Goal: Task Accomplishment & Management: Complete application form

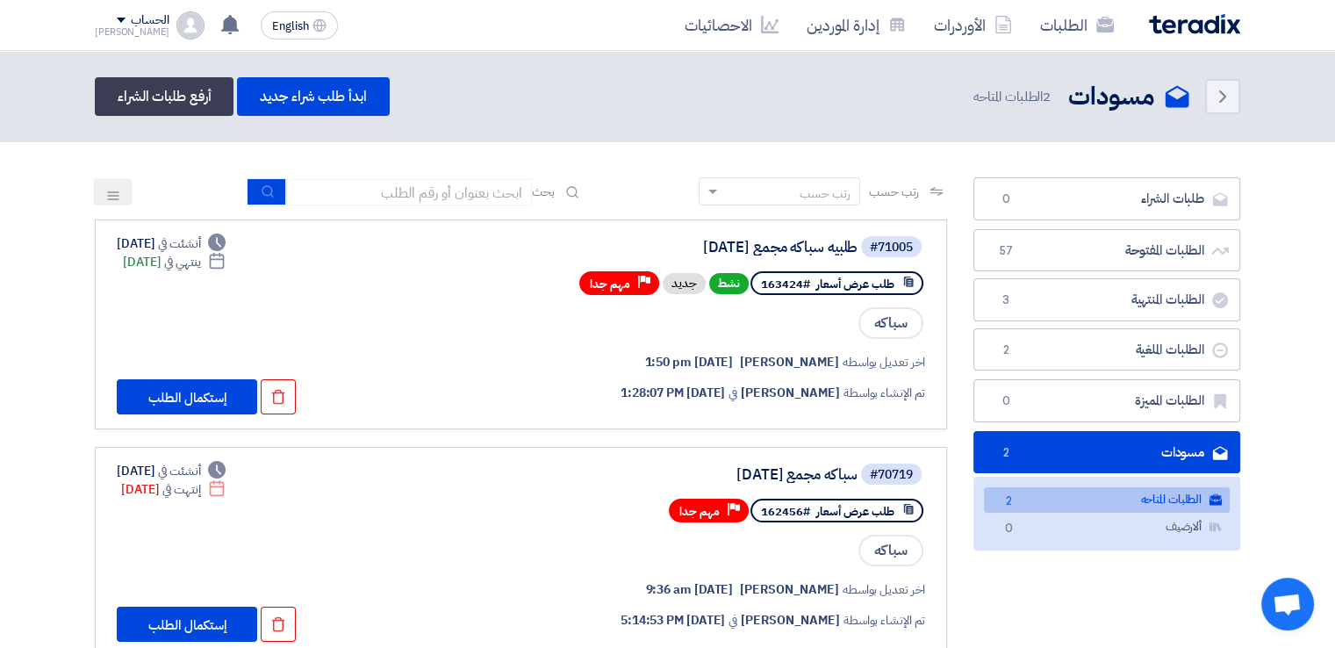
click at [1128, 499] on link "الطلبات المتاحه الطلبات المتاحه 2" at bounding box center [1107, 499] width 246 height 25
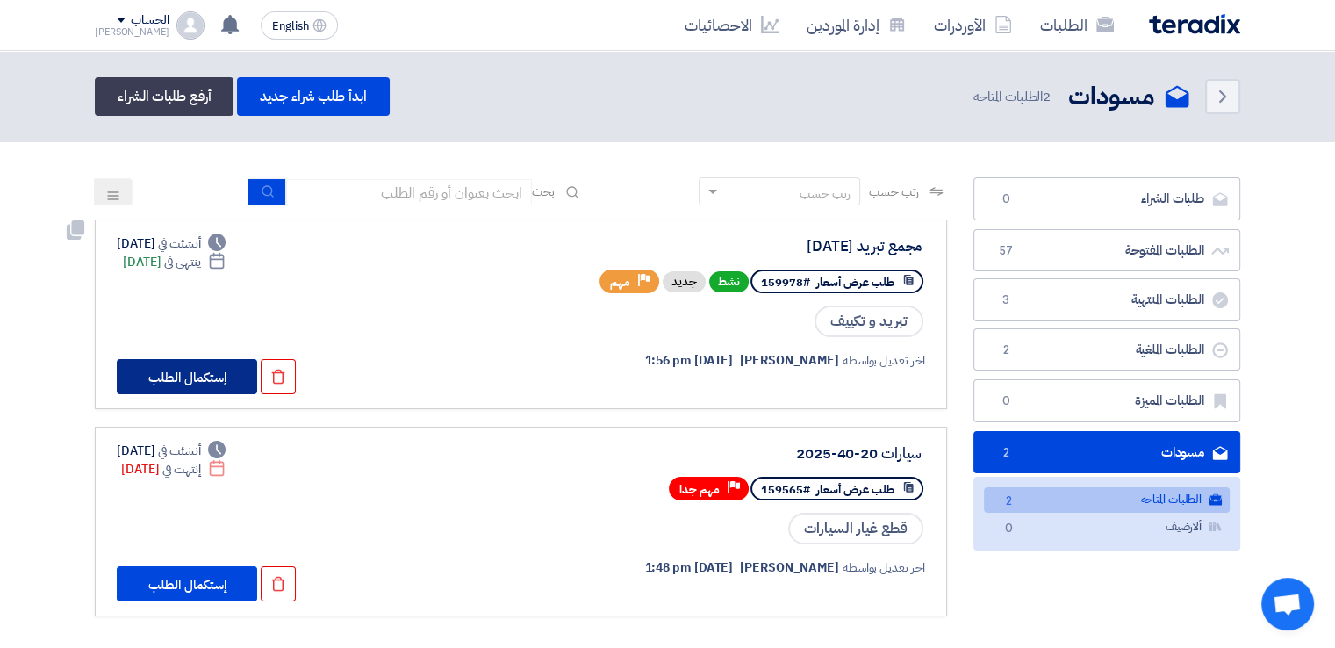
click at [174, 371] on button "إستكمال الطلب" at bounding box center [187, 376] width 140 height 35
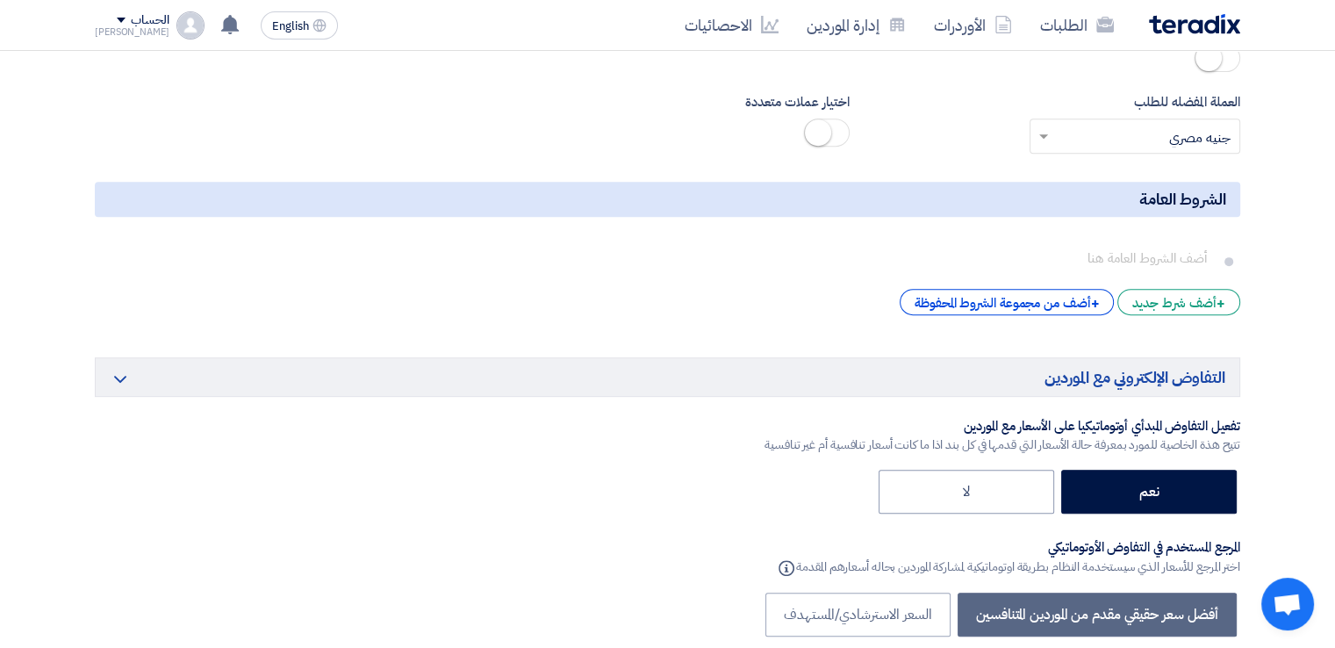
scroll to position [7722, 0]
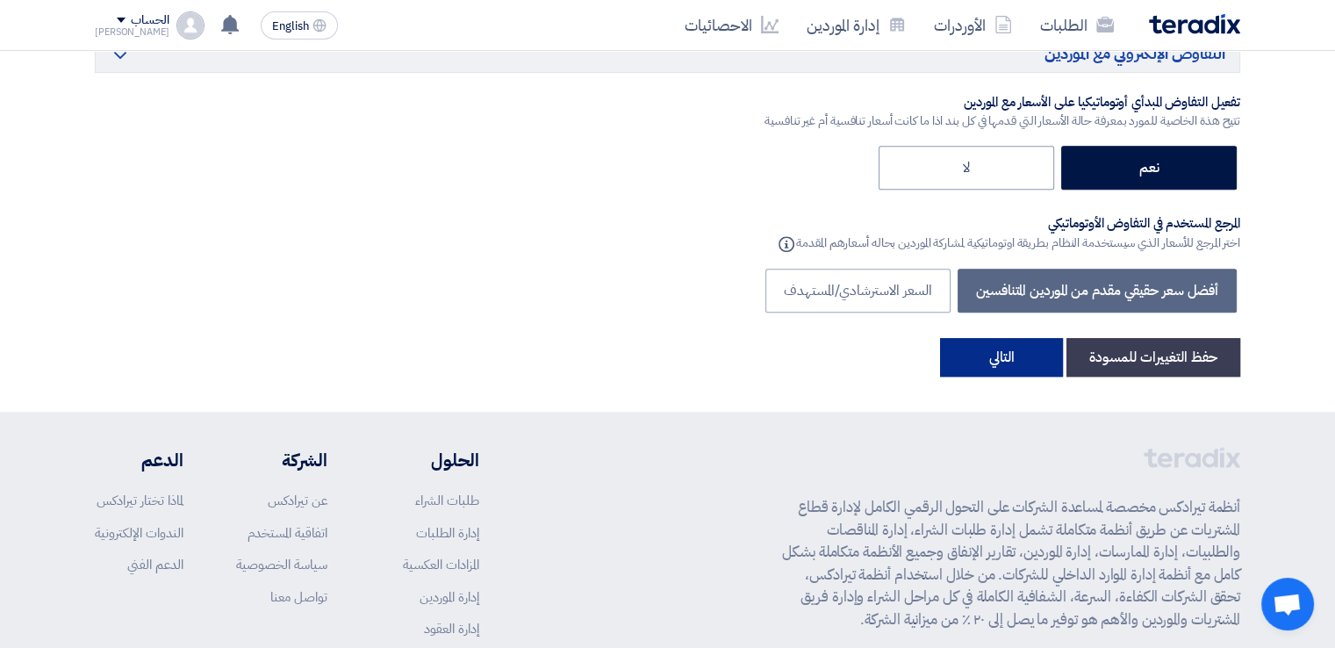
click at [999, 338] on button "التالي" at bounding box center [1001, 357] width 123 height 39
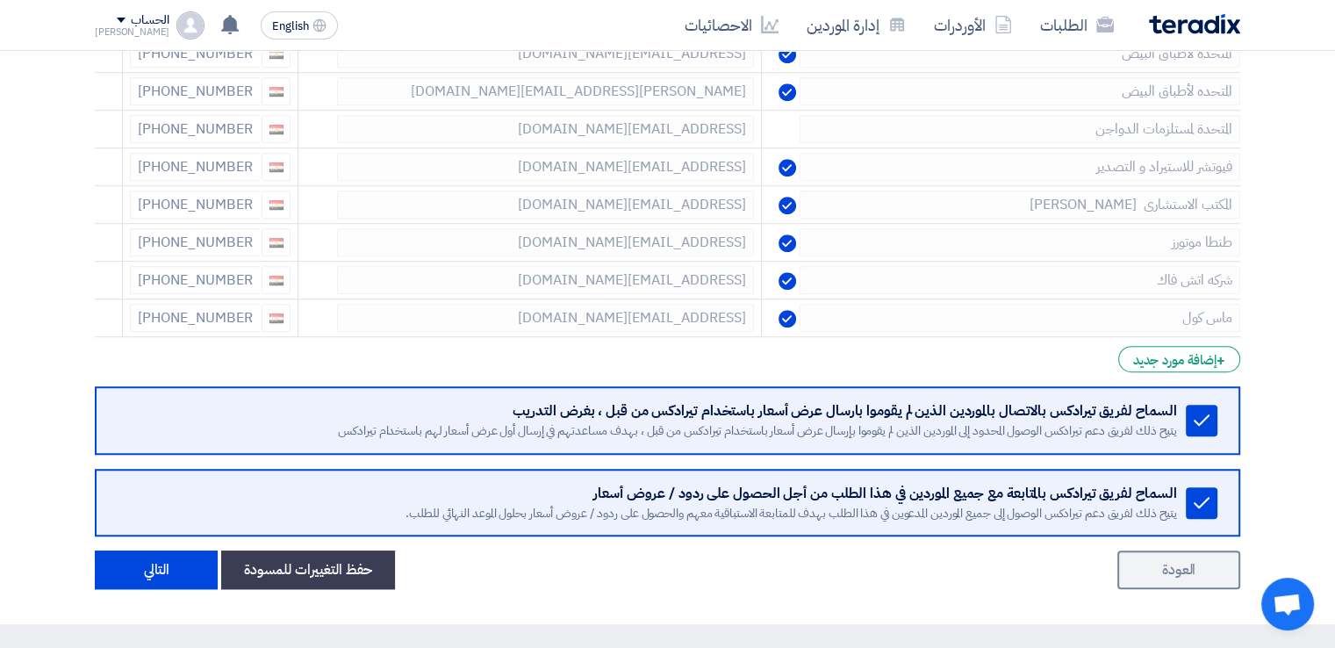
scroll to position [790, 0]
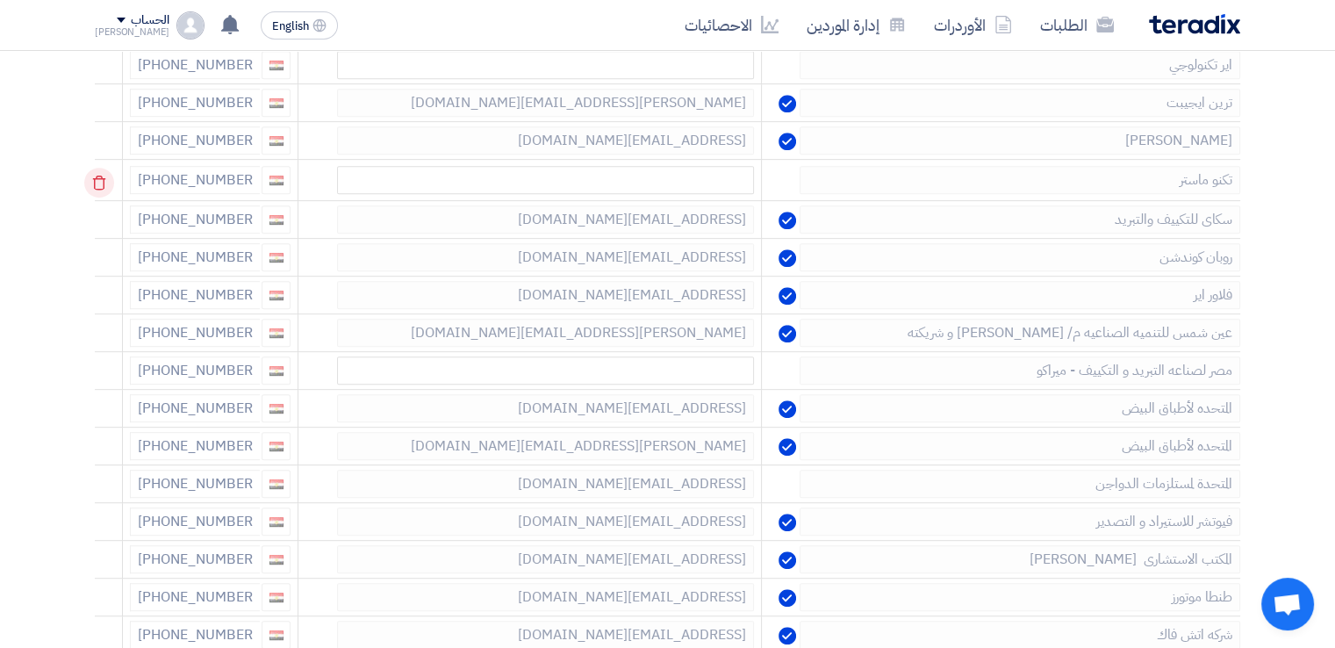
click at [96, 175] on icon at bounding box center [99, 183] width 30 height 30
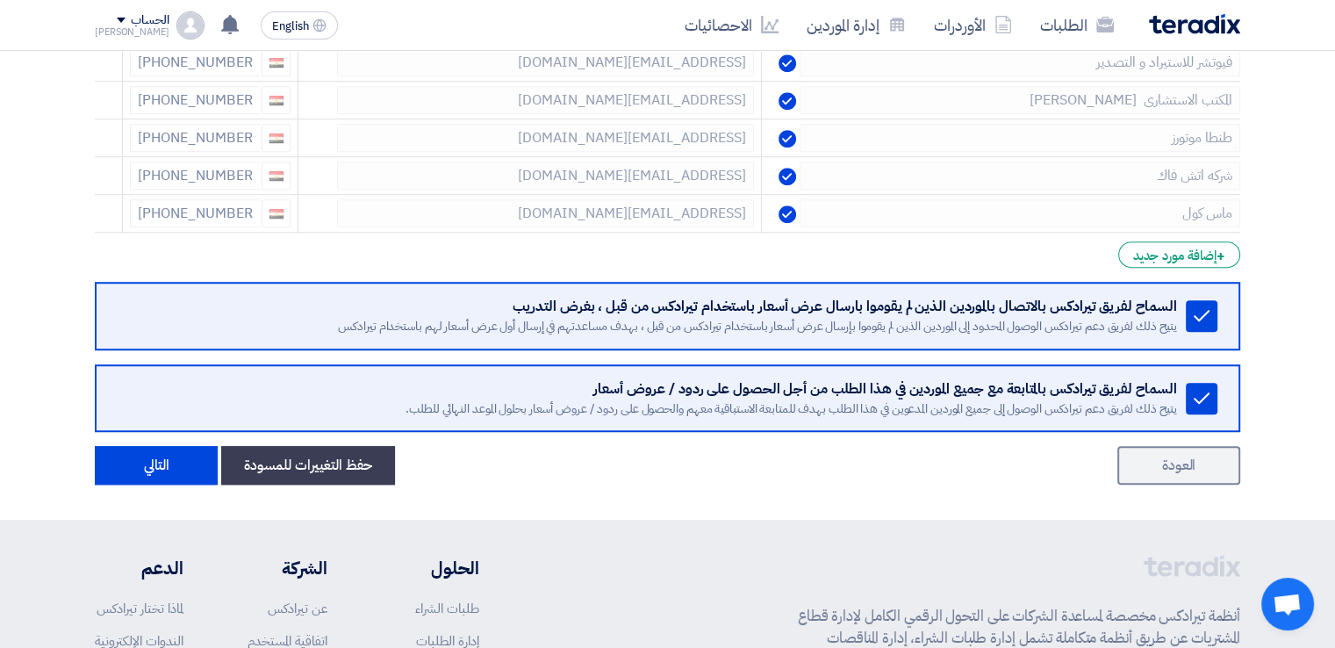
scroll to position [1404, 0]
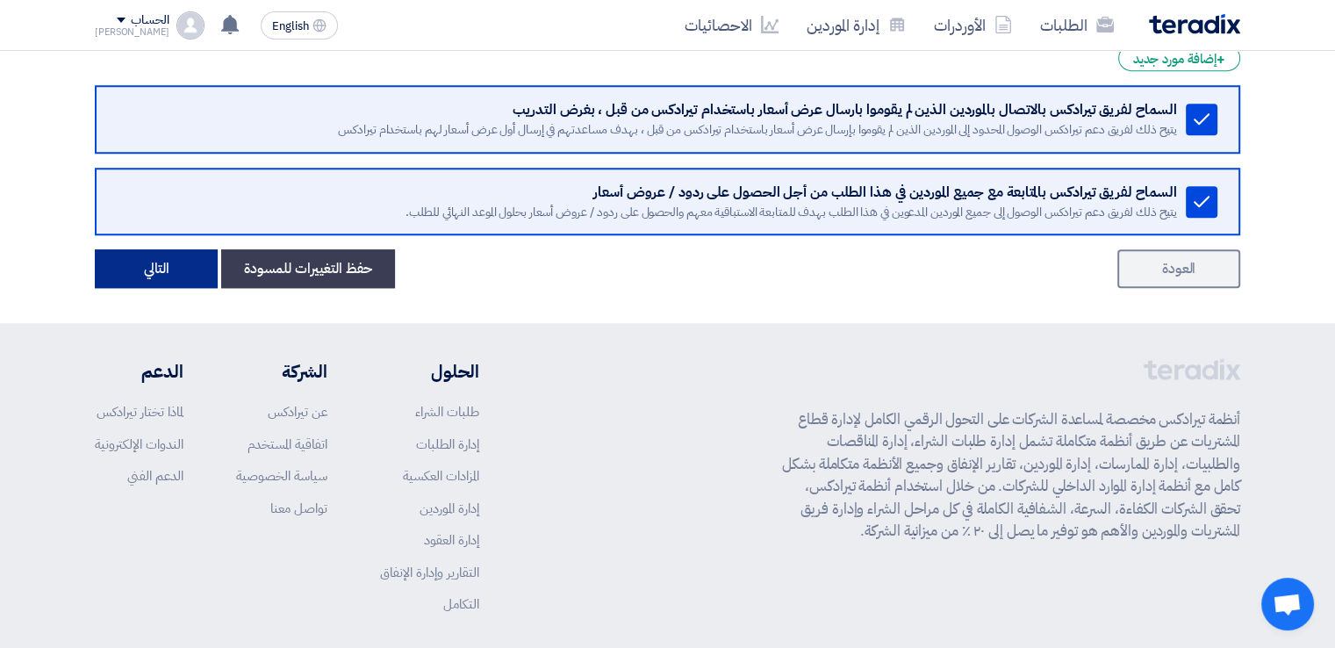
click at [151, 275] on button "التالي" at bounding box center [156, 268] width 123 height 39
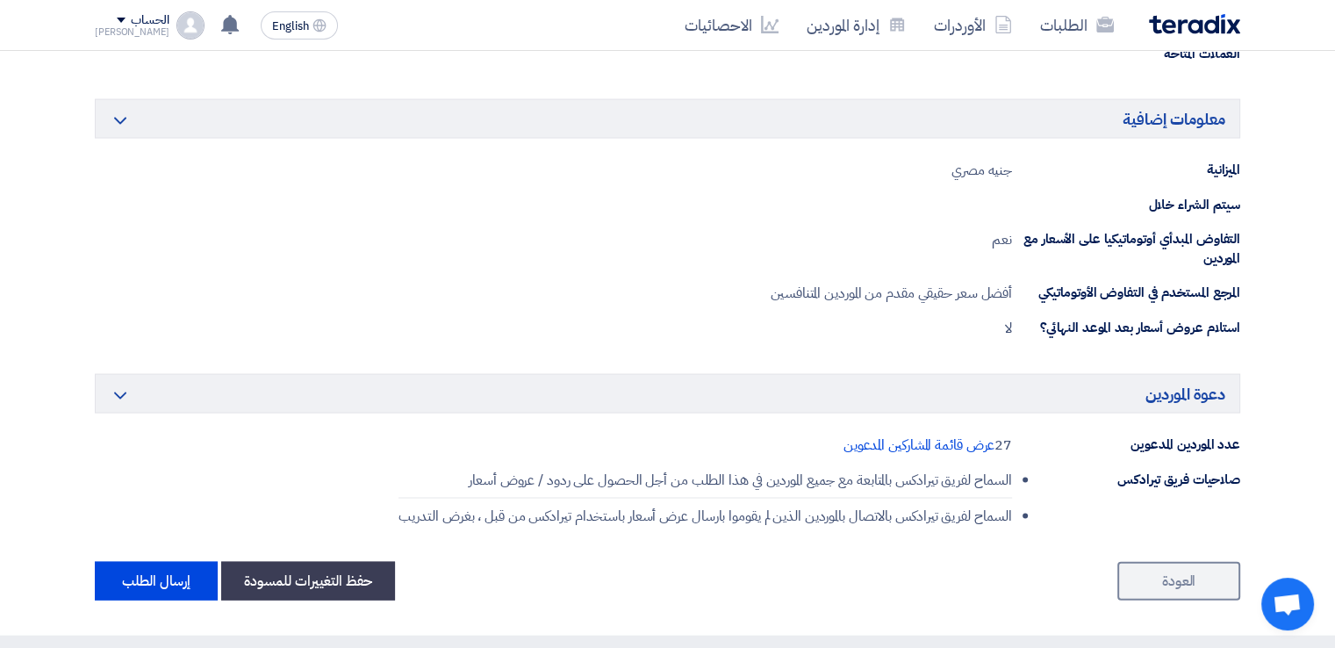
scroll to position [3773, 0]
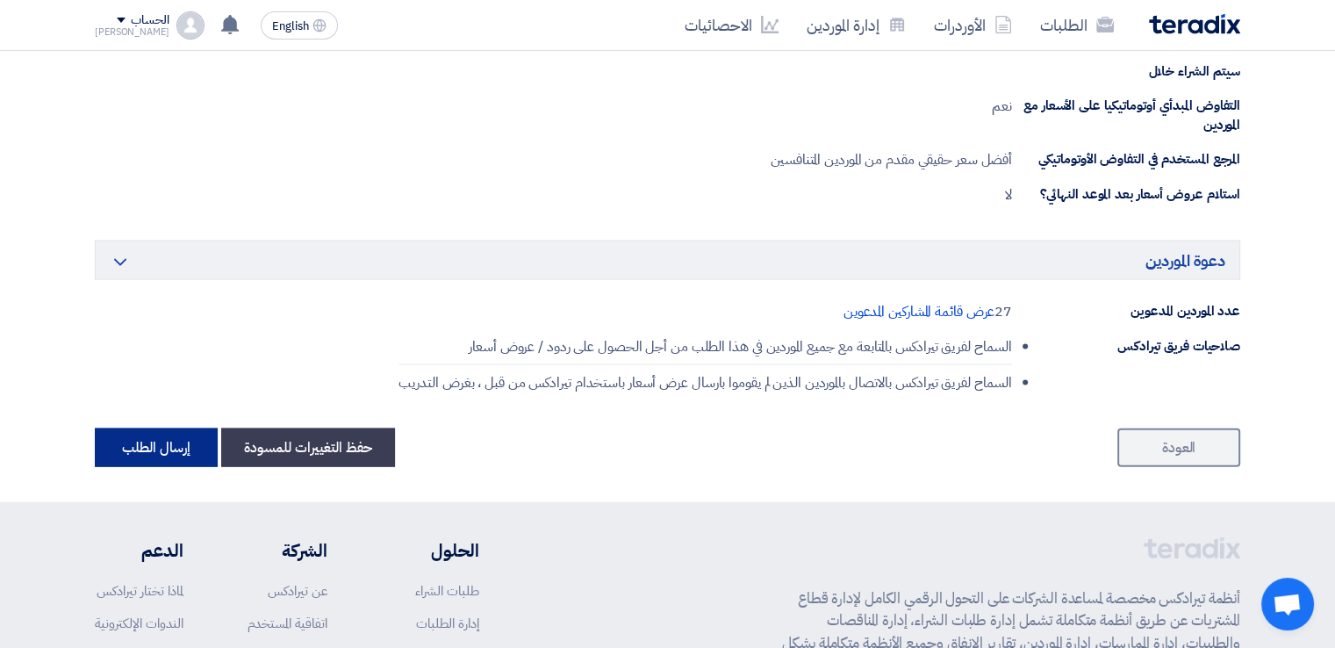
click at [161, 436] on button "إرسال الطلب" at bounding box center [156, 447] width 123 height 39
click at [123, 447] on button "إرسال الطلب" at bounding box center [156, 447] width 123 height 39
click at [909, 306] on span "عرض قائمة المشاركين المدعوين" at bounding box center [919, 311] width 152 height 21
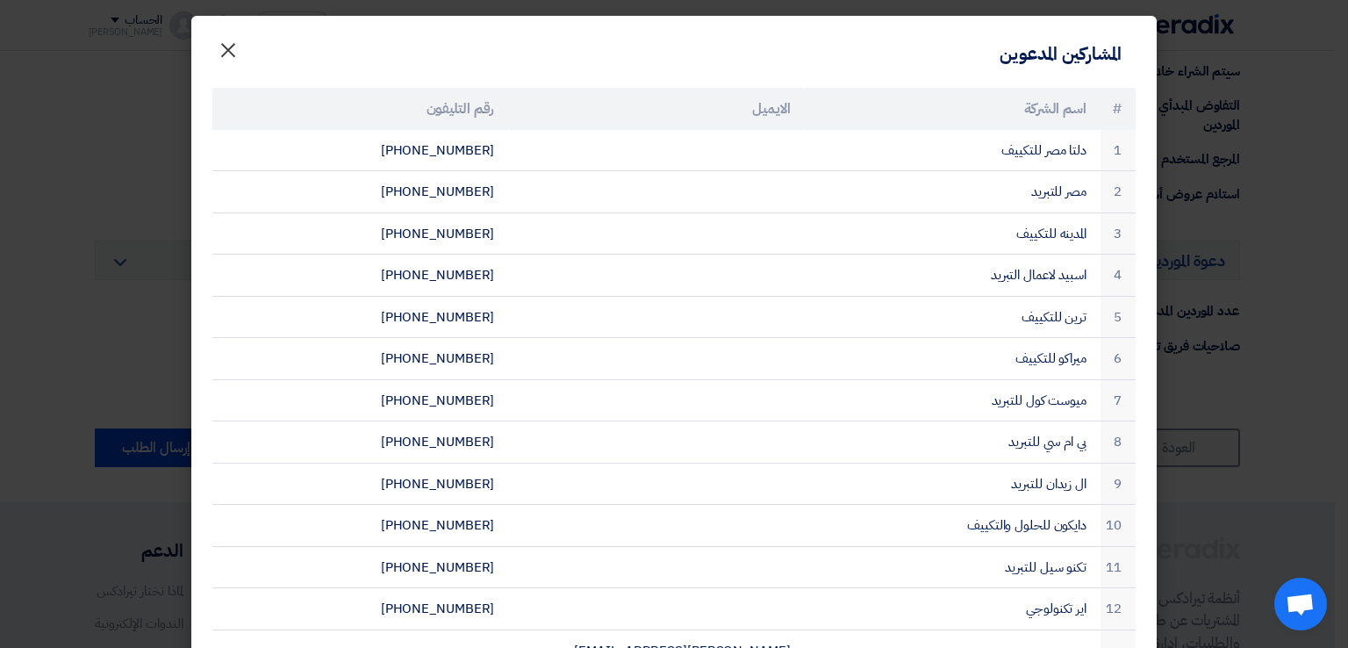
click at [228, 44] on span "×" at bounding box center [228, 49] width 21 height 53
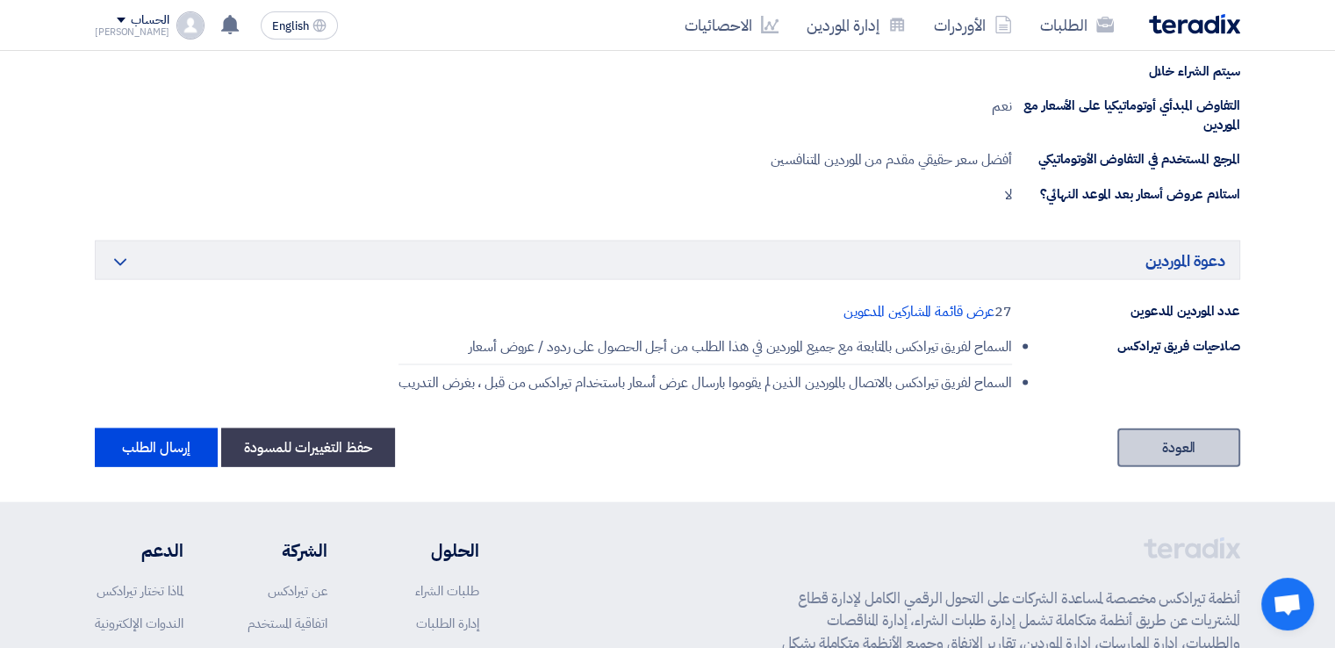
click at [1148, 429] on link "العودة" at bounding box center [1178, 447] width 123 height 39
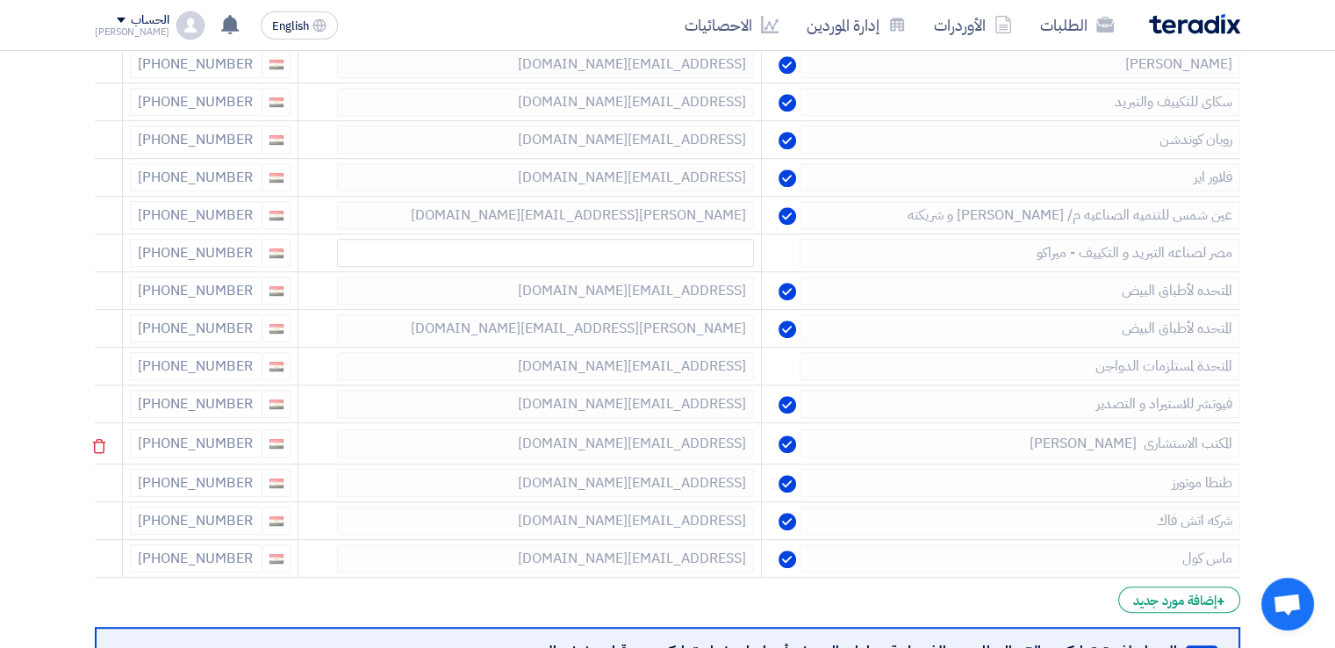
scroll to position [877, 0]
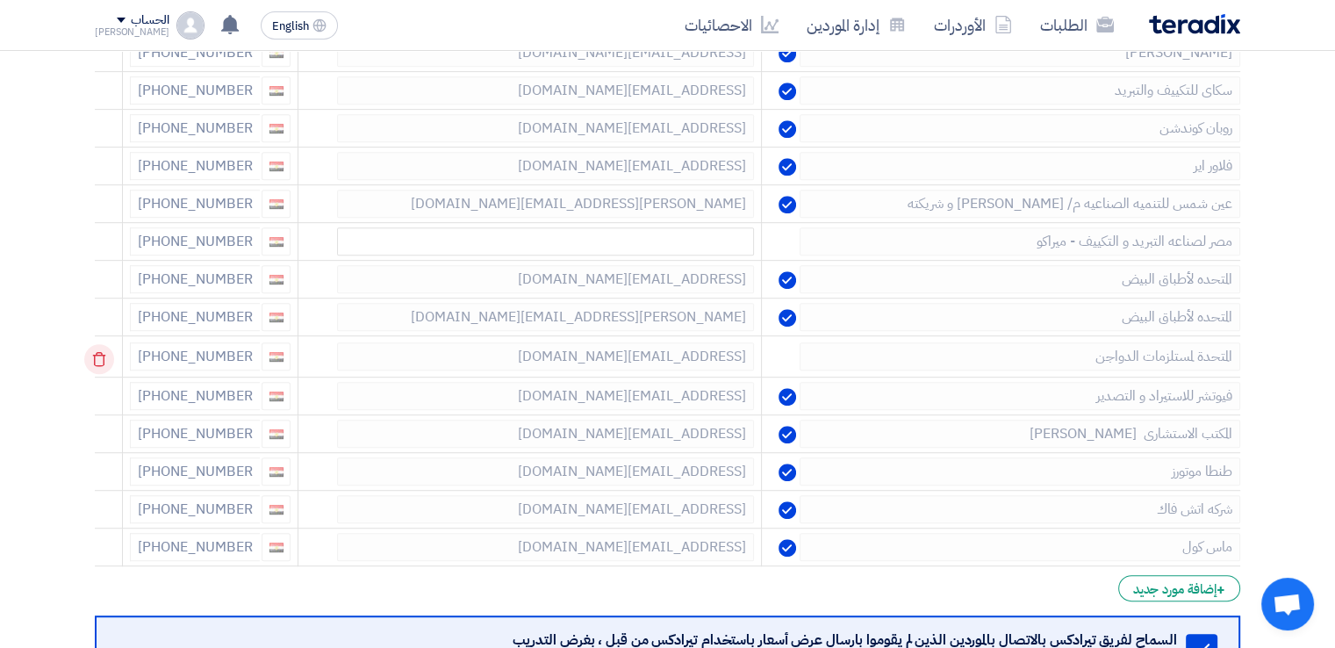
click at [104, 352] on use at bounding box center [99, 359] width 13 height 15
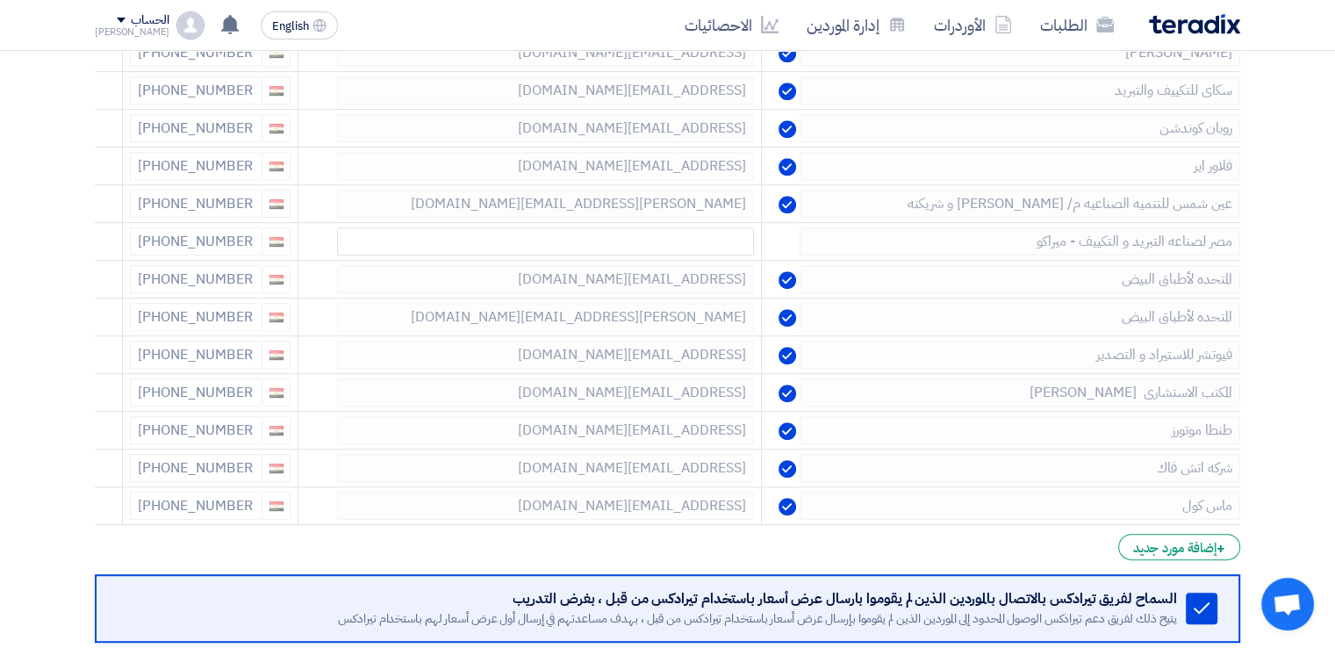
scroll to position [1316, 0]
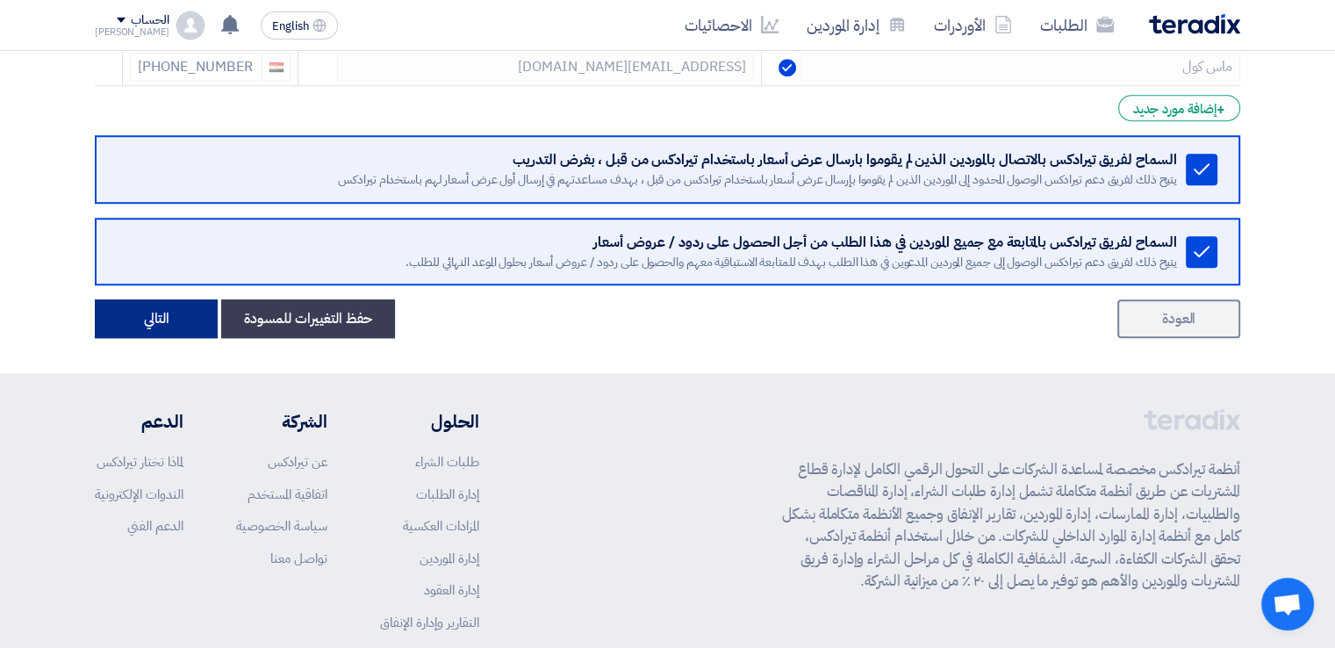
click at [194, 313] on button "التالي" at bounding box center [156, 318] width 123 height 39
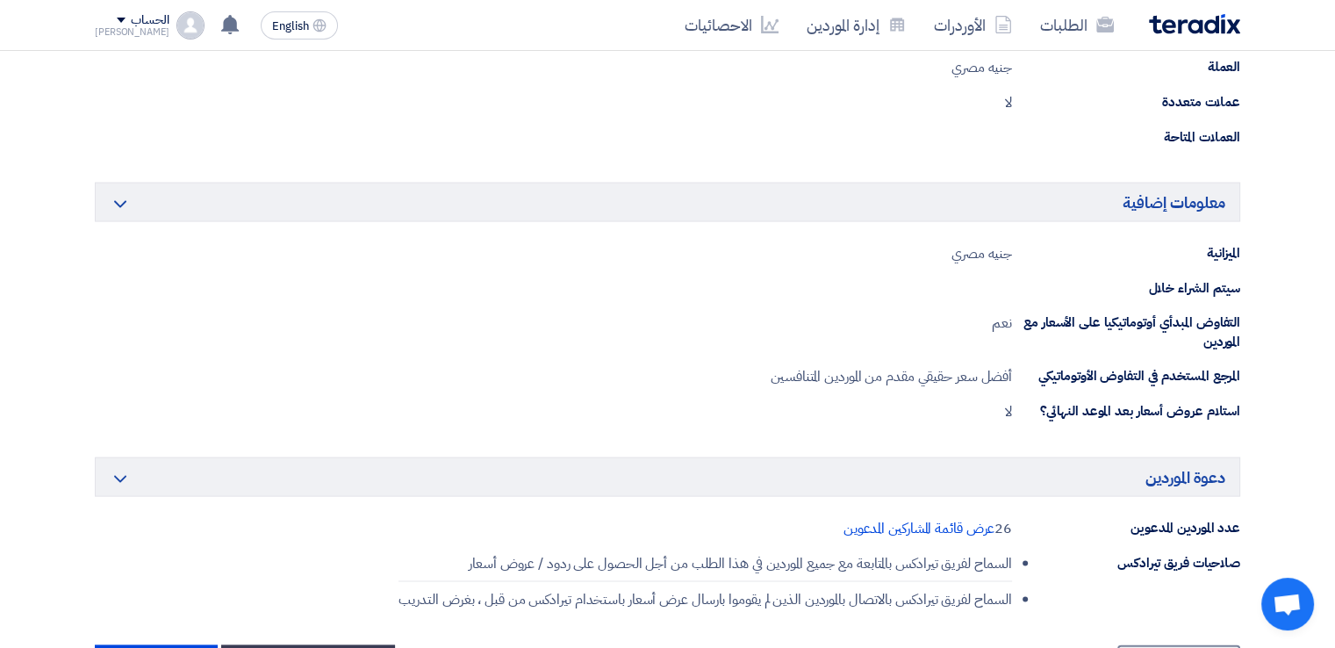
scroll to position [3685, 0]
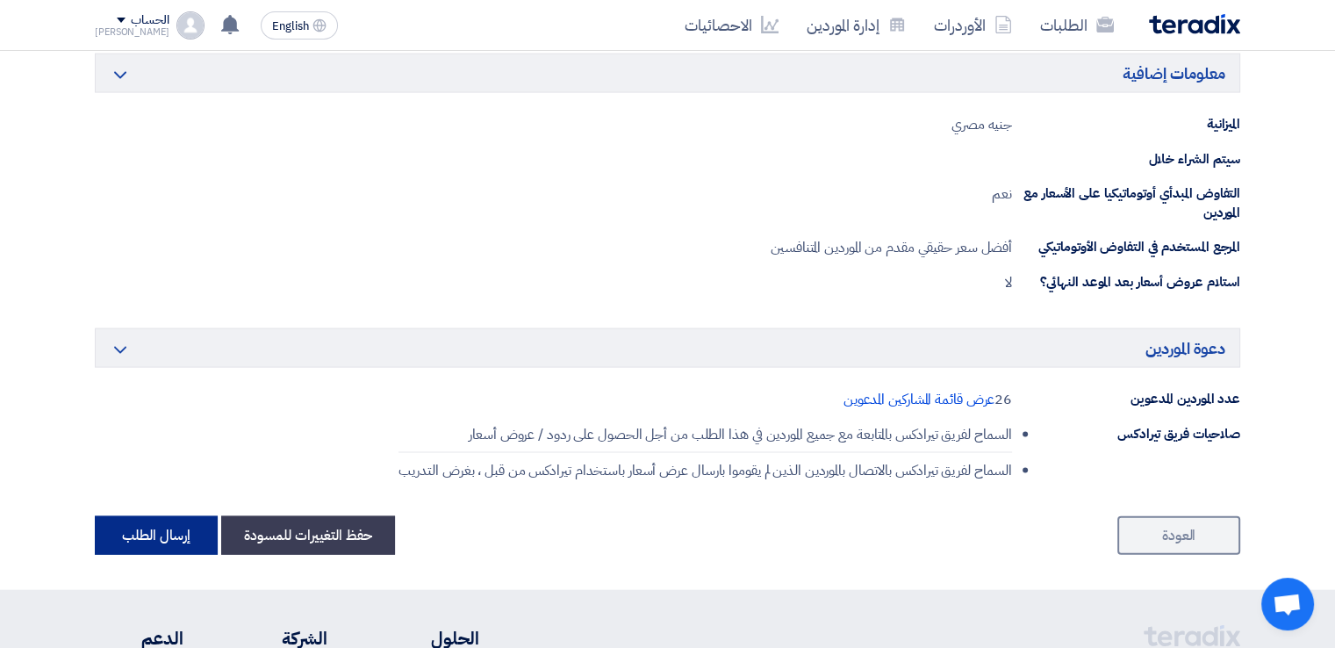
click at [116, 516] on button "إرسال الطلب" at bounding box center [156, 535] width 123 height 39
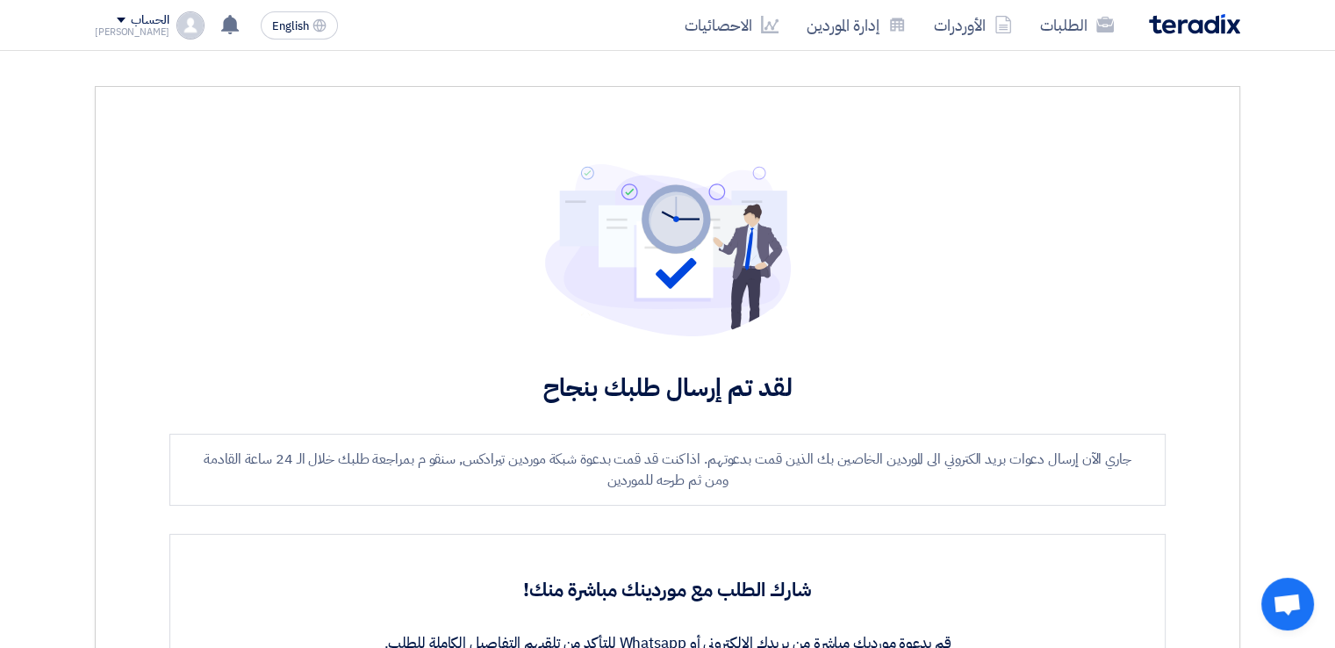
scroll to position [0, 0]
click at [1061, 37] on link "الطلبات" at bounding box center [1077, 24] width 102 height 41
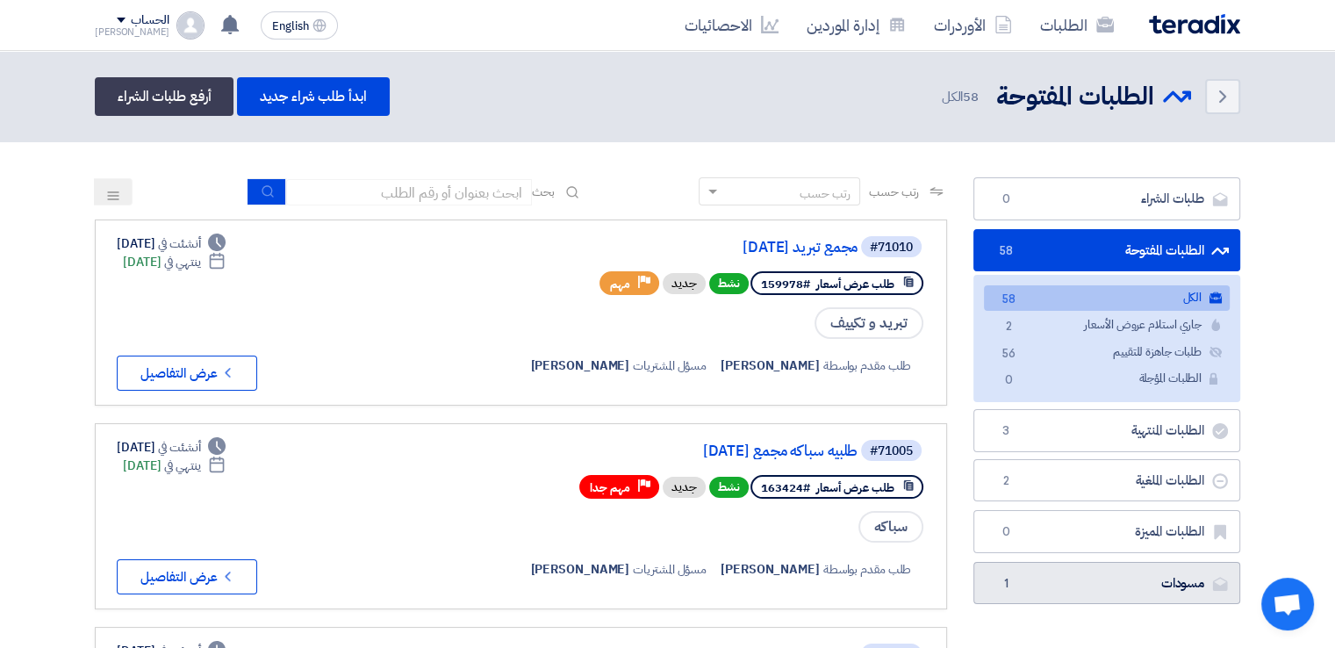
click at [1129, 594] on link "مسودات [GEOGRAPHIC_DATA] 1" at bounding box center [1106, 583] width 267 height 43
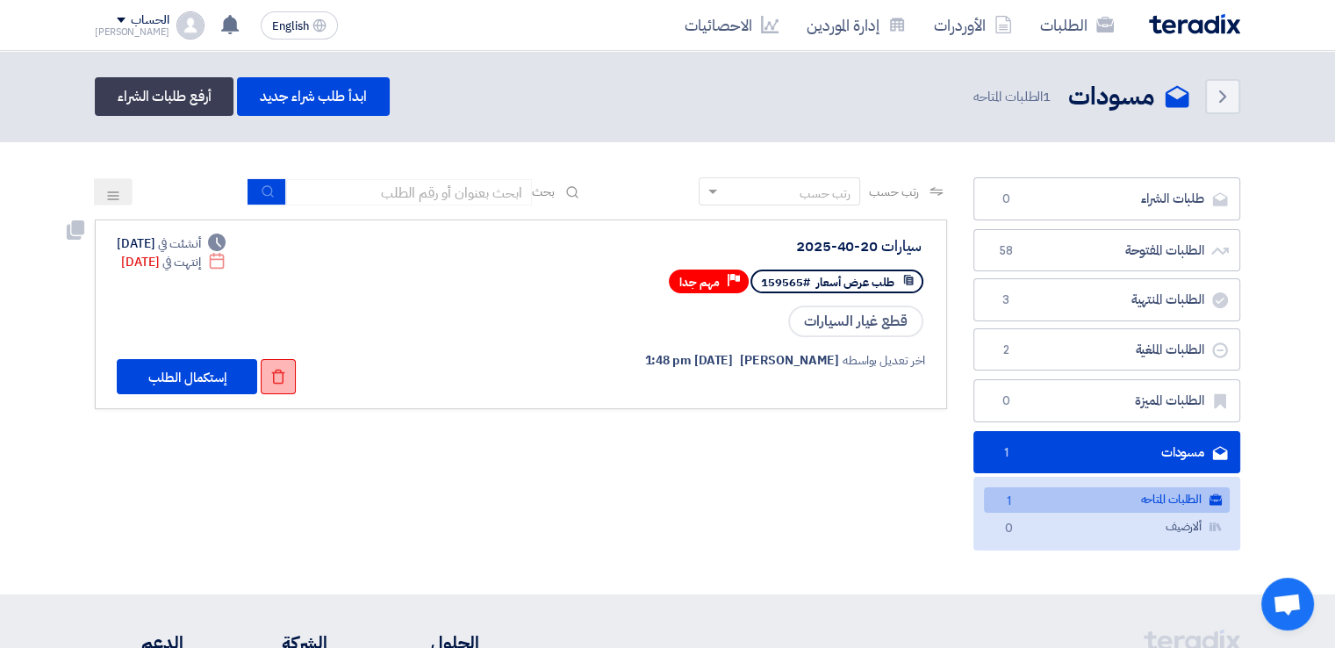
click at [271, 370] on icon "Check details" at bounding box center [278, 377] width 16 height 16
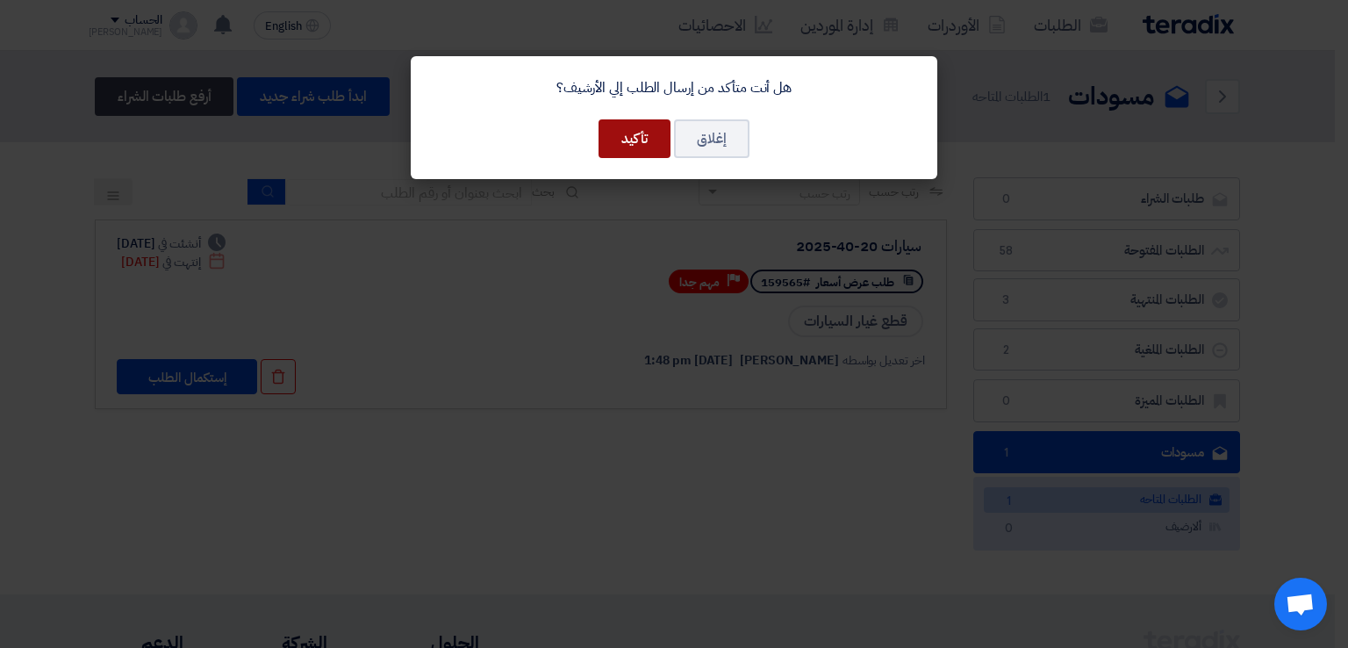
click at [639, 138] on button "تأكيد" at bounding box center [634, 138] width 72 height 39
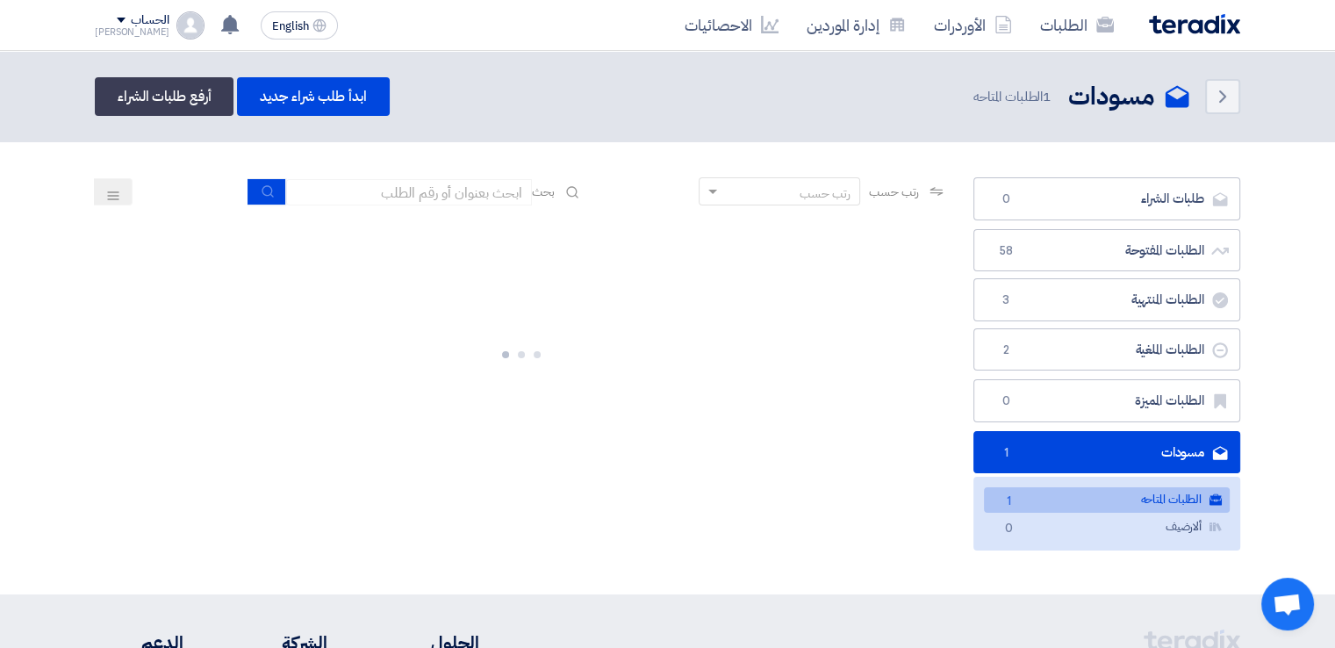
click at [1069, 502] on link "الطلبات المتاحه الطلبات المتاحه 1" at bounding box center [1107, 499] width 246 height 25
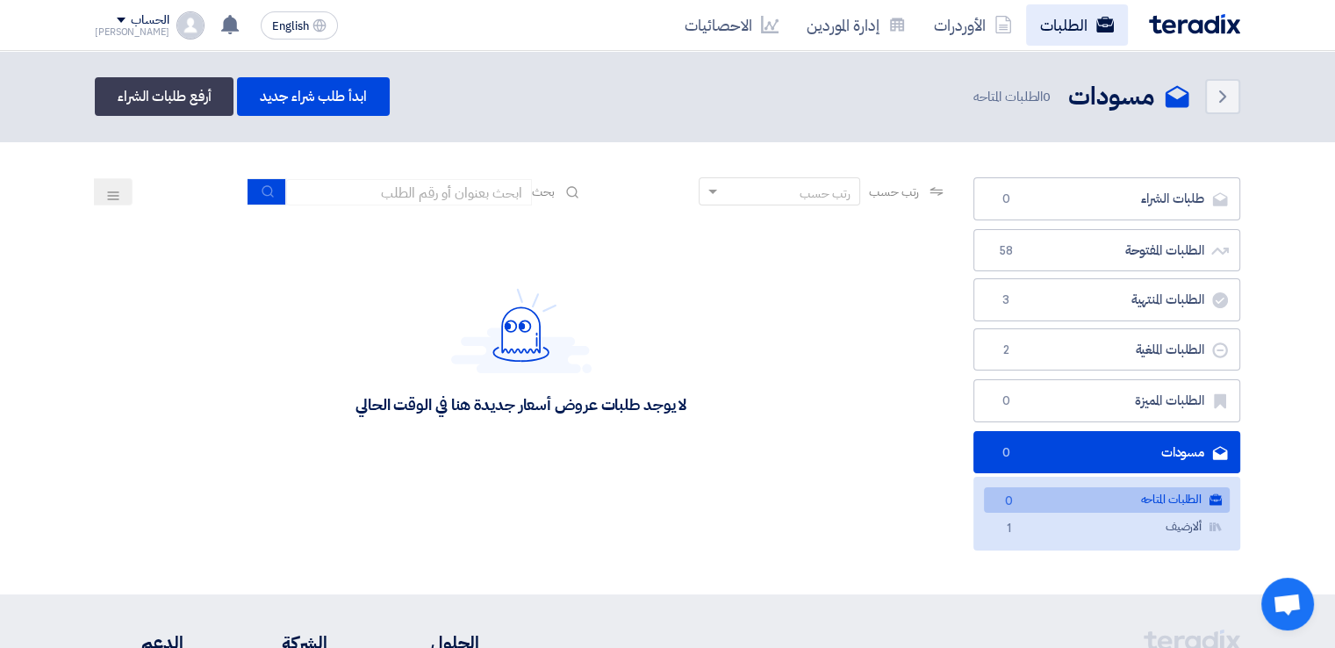
click at [1056, 22] on link "الطلبات" at bounding box center [1077, 24] width 102 height 41
